Goal: Check status: Check status

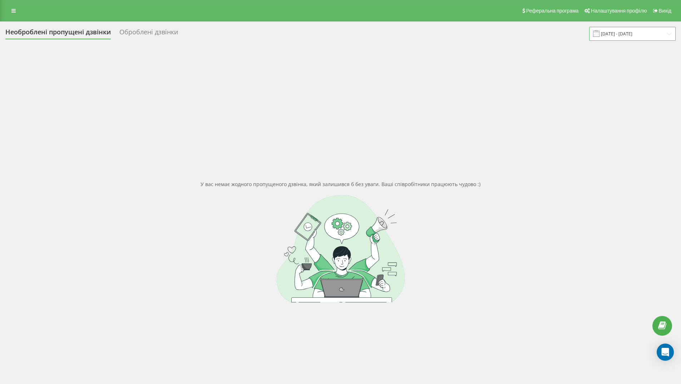
click at [637, 32] on input "21.08.2025 - 21.08.2025" at bounding box center [632, 34] width 87 height 14
click at [625, 32] on input "21.08.2025 - 21.08.2025" at bounding box center [632, 34] width 87 height 14
click at [14, 14] on link at bounding box center [13, 11] width 13 height 10
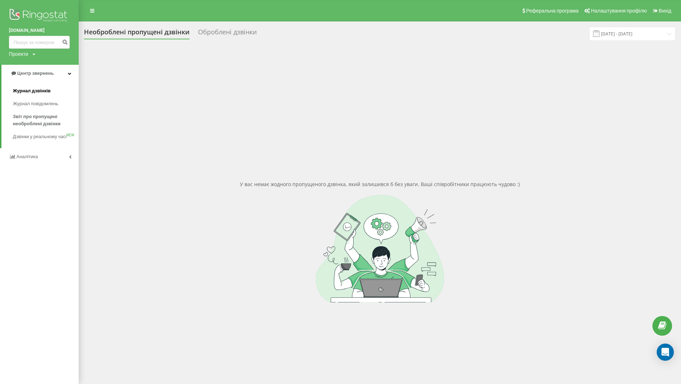
click at [39, 90] on font "Журнал дзвінків" at bounding box center [32, 90] width 38 height 5
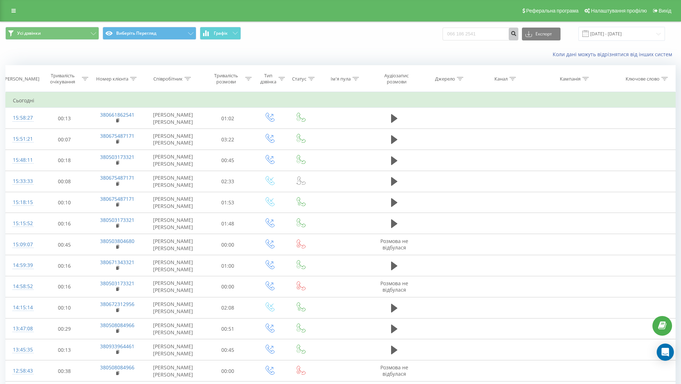
type input "066 186 2541"
click at [517, 35] on icon "submit" at bounding box center [513, 32] width 6 height 4
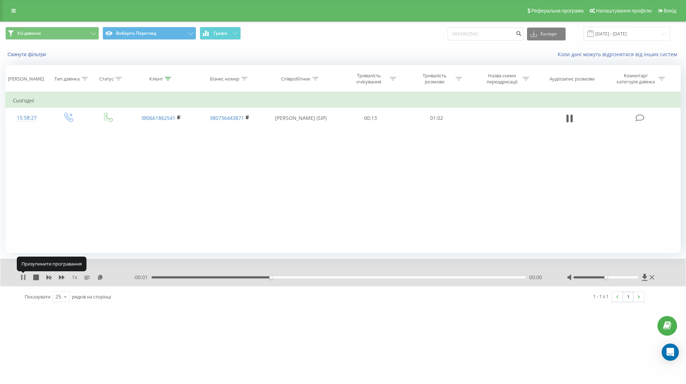
click at [24, 277] on icon at bounding box center [24, 277] width 1 height 6
click at [24, 277] on icon at bounding box center [23, 277] width 4 height 6
click at [24, 277] on icon at bounding box center [24, 277] width 1 height 6
